Goal: Navigation & Orientation: Find specific page/section

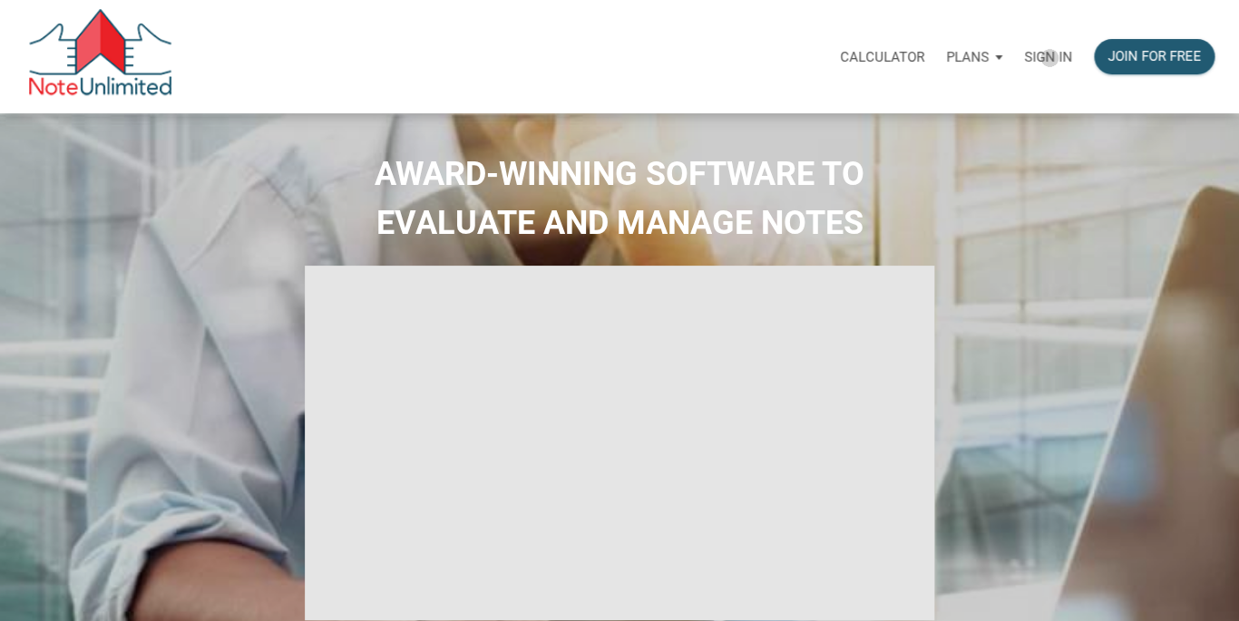
click at [1050, 58] on p "Sign in" at bounding box center [1048, 57] width 48 height 16
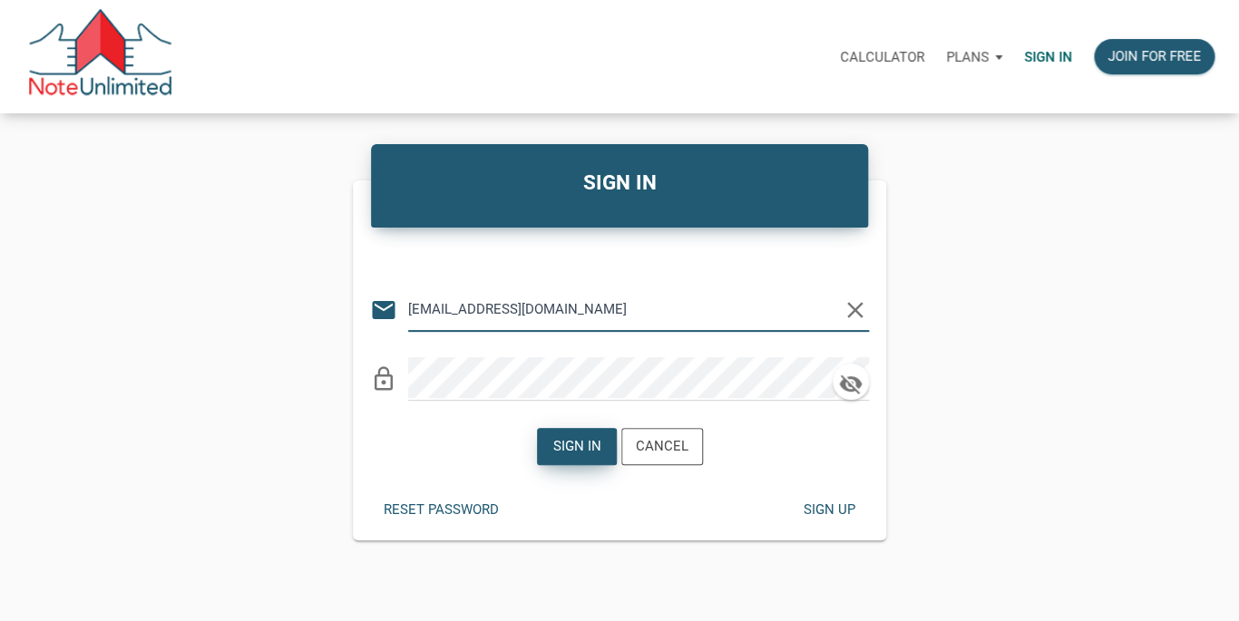
type input "[EMAIL_ADDRESS][DOMAIN_NAME]"
click at [573, 447] on div "Sign in" at bounding box center [576, 446] width 48 height 21
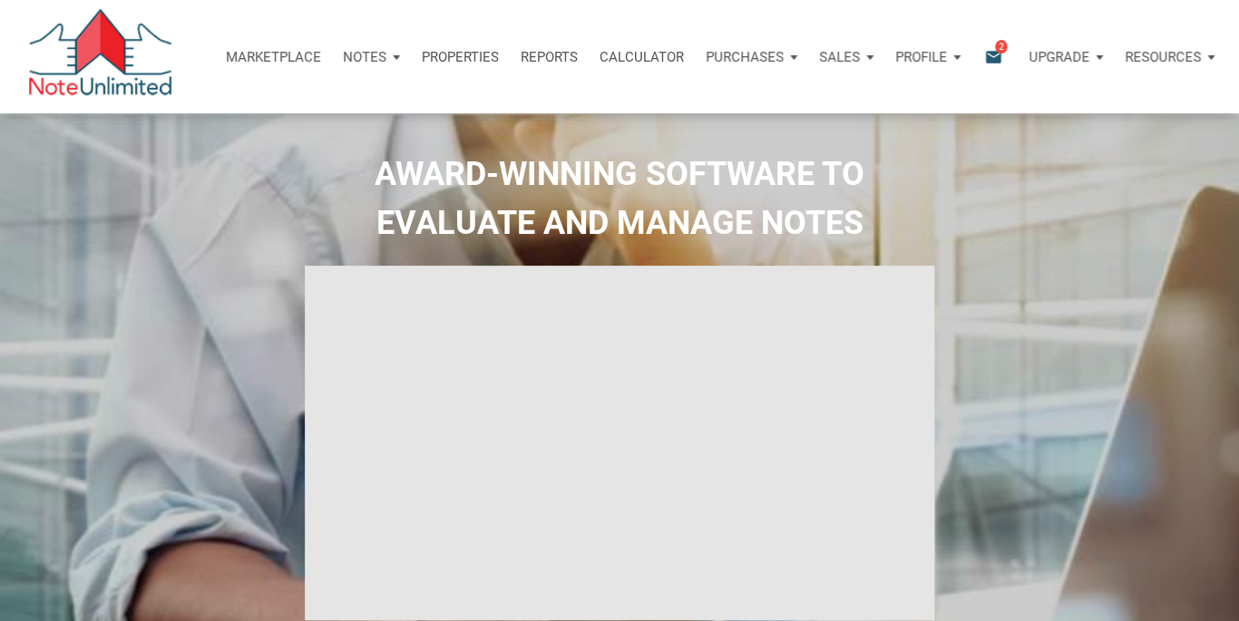
type input "Introduction to new features"
select select
click at [993, 51] on icon "email" at bounding box center [994, 56] width 22 height 21
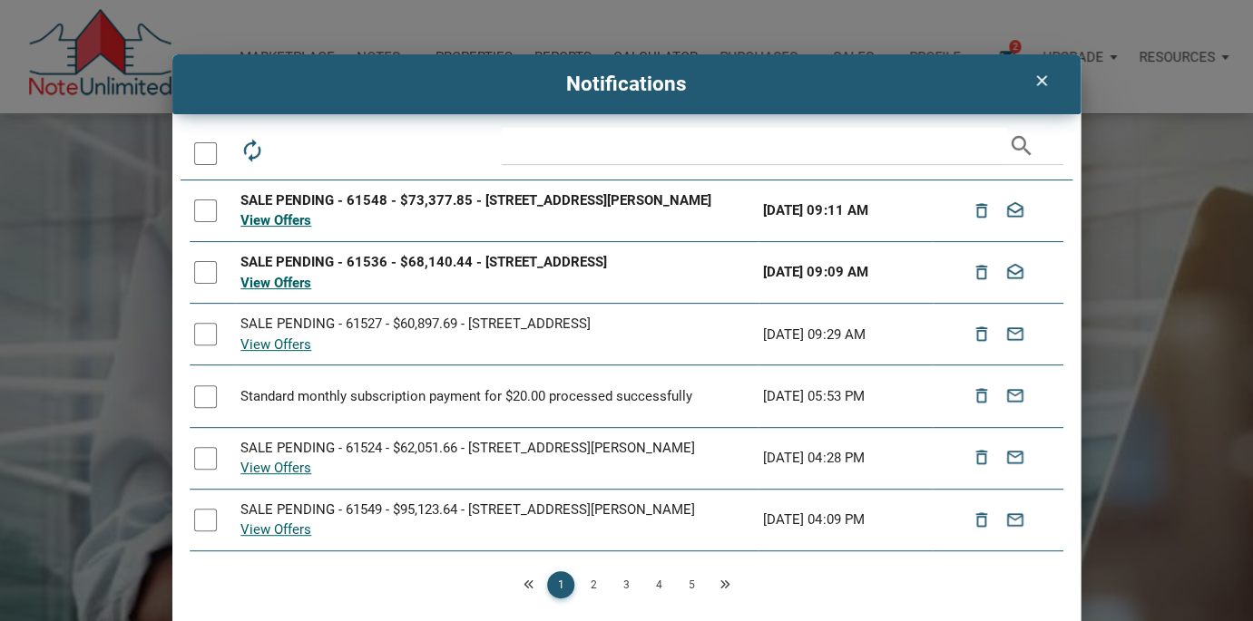
click at [198, 274] on div at bounding box center [205, 272] width 23 height 23
click at [202, 206] on div at bounding box center [205, 211] width 23 height 23
click at [329, 140] on icon "drafts" at bounding box center [332, 150] width 25 height 25
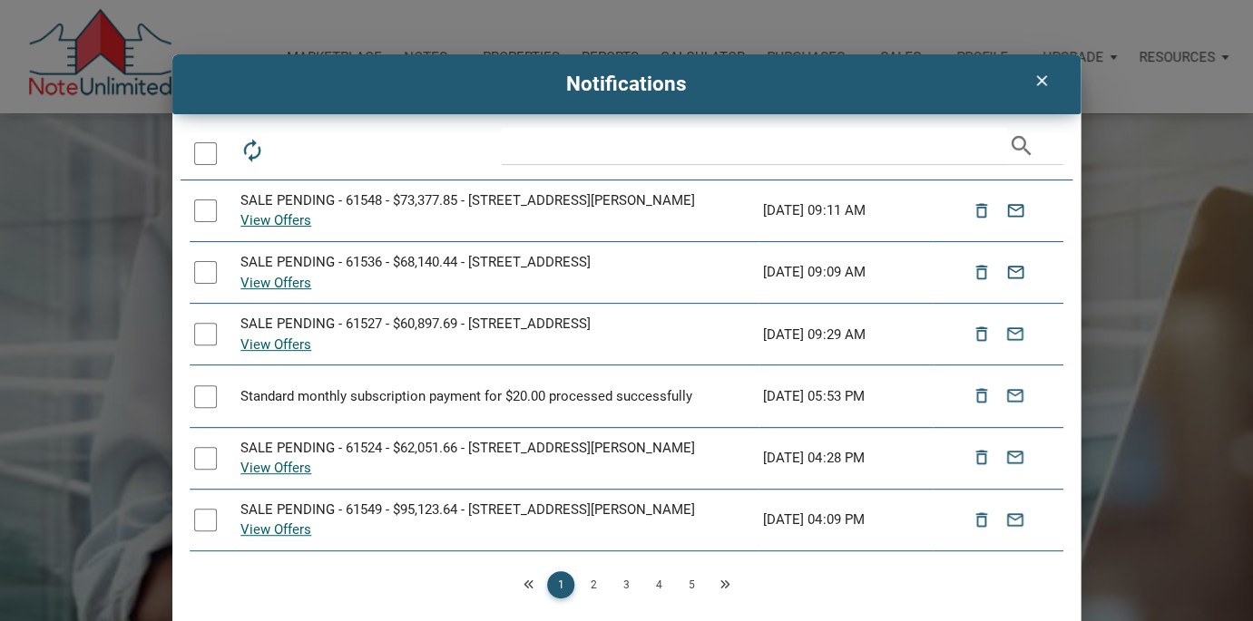
click at [1032, 80] on icon "clear" at bounding box center [1041, 81] width 22 height 18
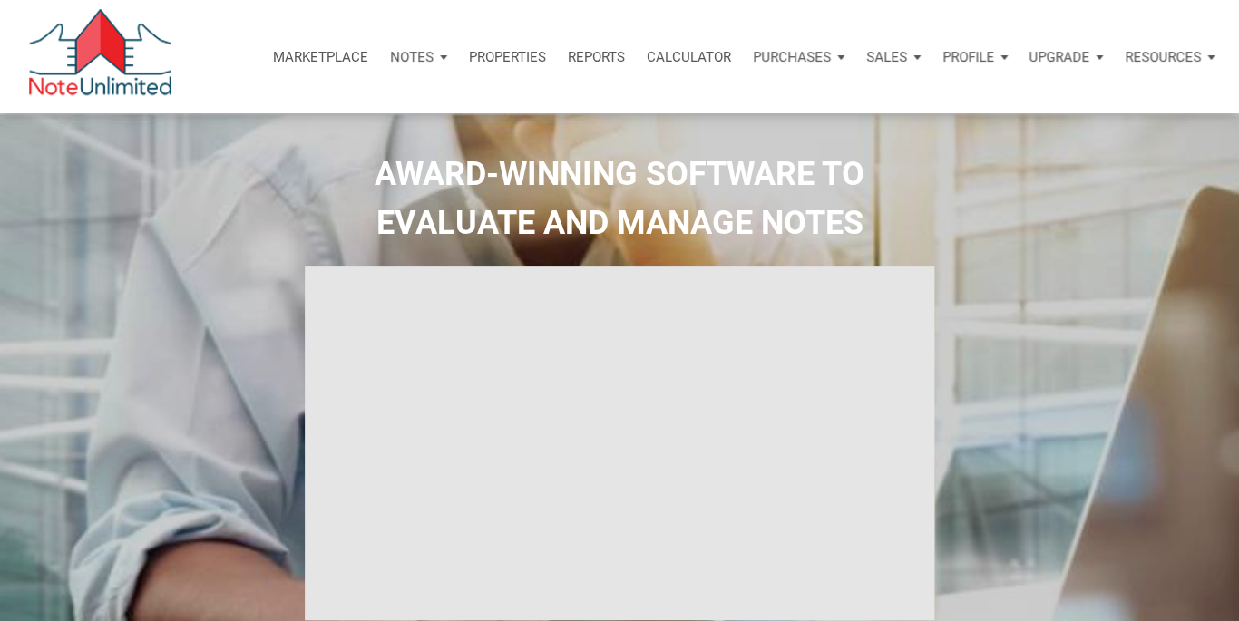
click at [301, 54] on p "Marketplace" at bounding box center [320, 57] width 95 height 16
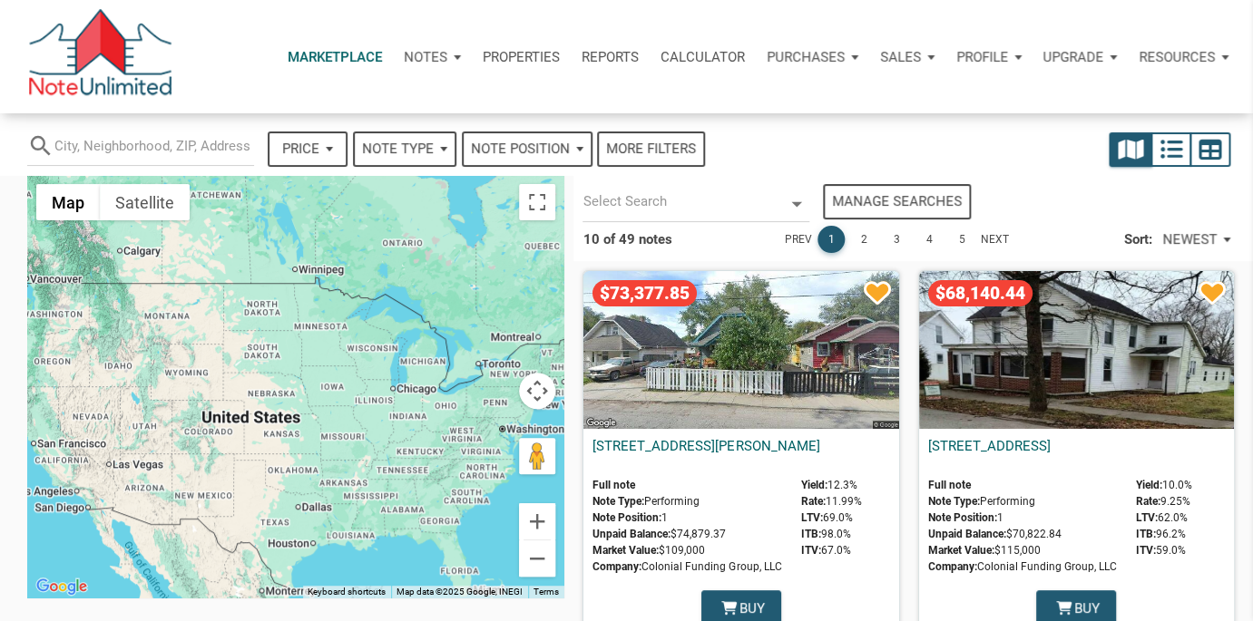
select select
click at [858, 232] on link "2" at bounding box center [863, 239] width 27 height 27
